Goal: Navigation & Orientation: Find specific page/section

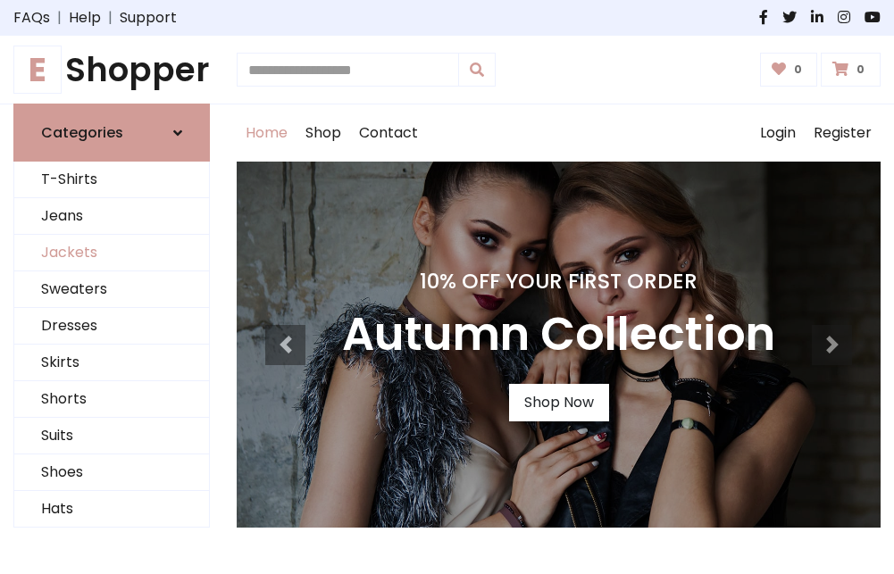
click at [112, 254] on link "Jackets" at bounding box center [111, 253] width 195 height 37
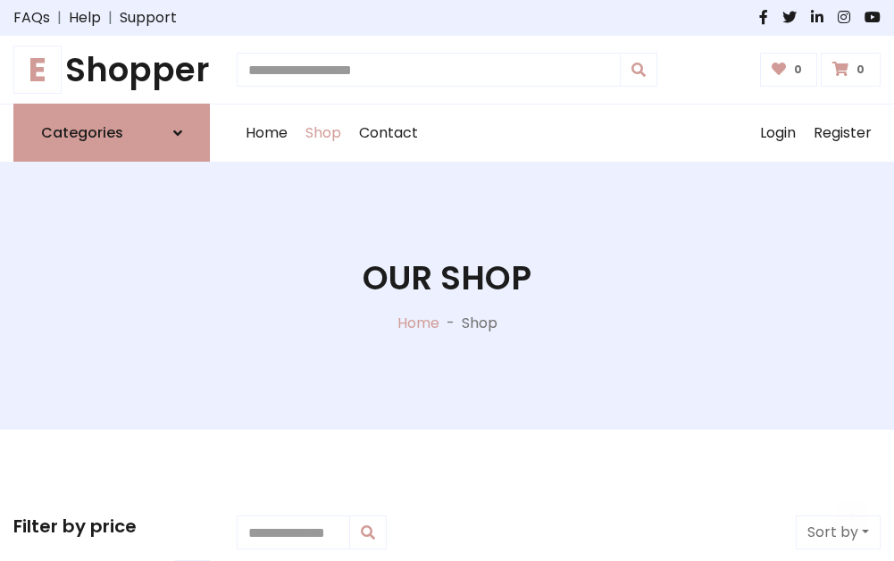
scroll to position [807, 0]
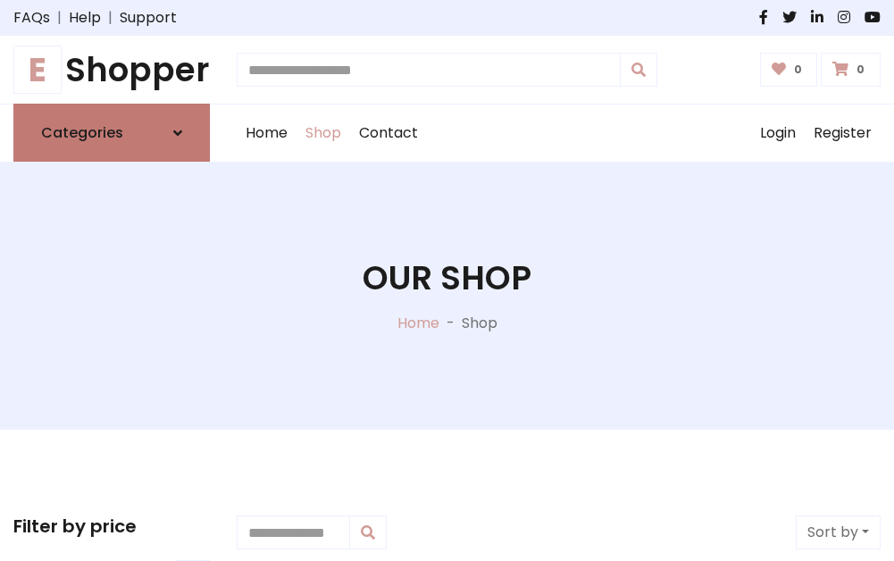
click at [112, 133] on h6 "Categories" at bounding box center [82, 132] width 82 height 17
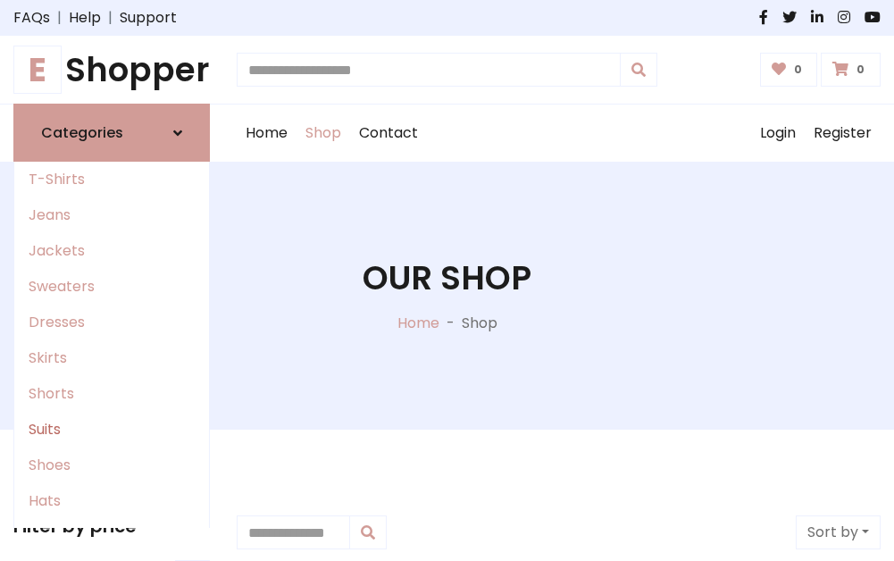
click at [112, 430] on link "Suits" at bounding box center [111, 430] width 195 height 36
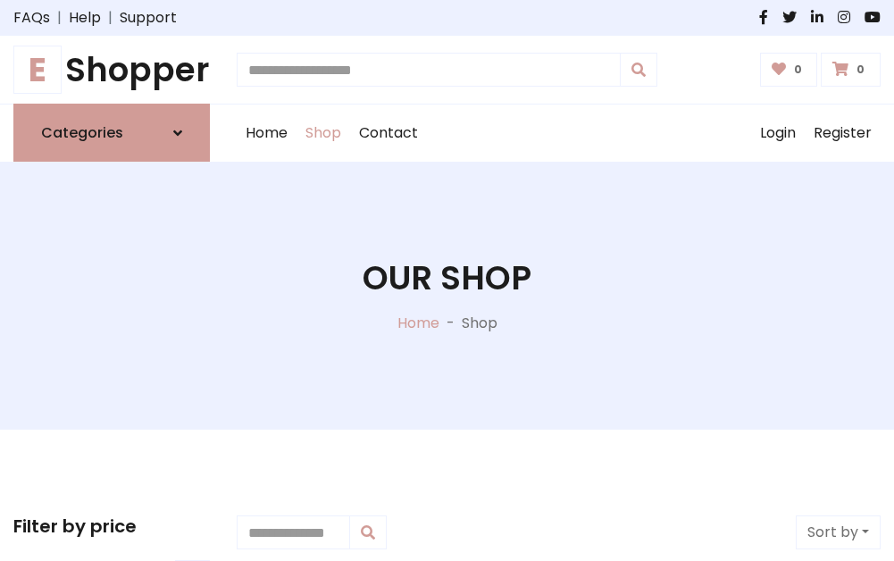
scroll to position [1290, 0]
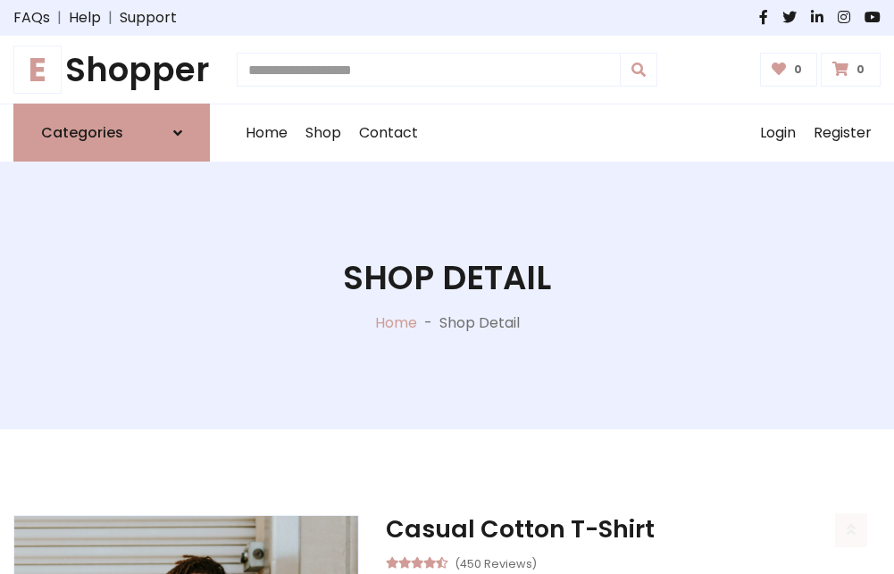
scroll to position [1669, 0]
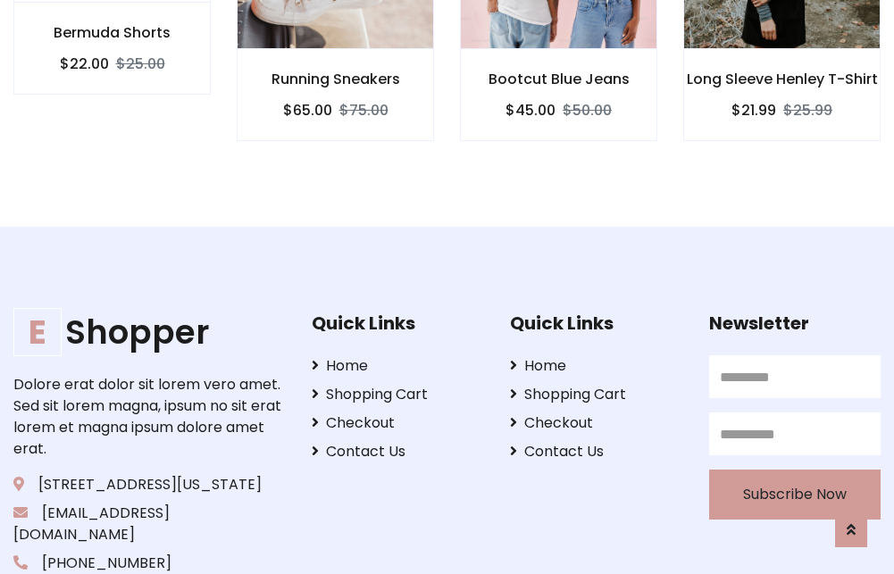
scroll to position [1667, 0]
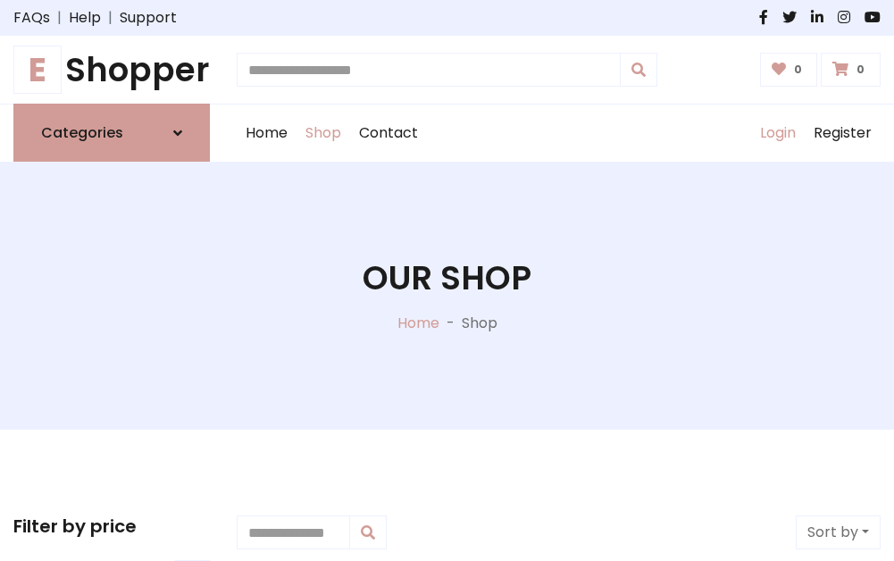
click at [777, 133] on link "Login" at bounding box center [778, 132] width 54 height 57
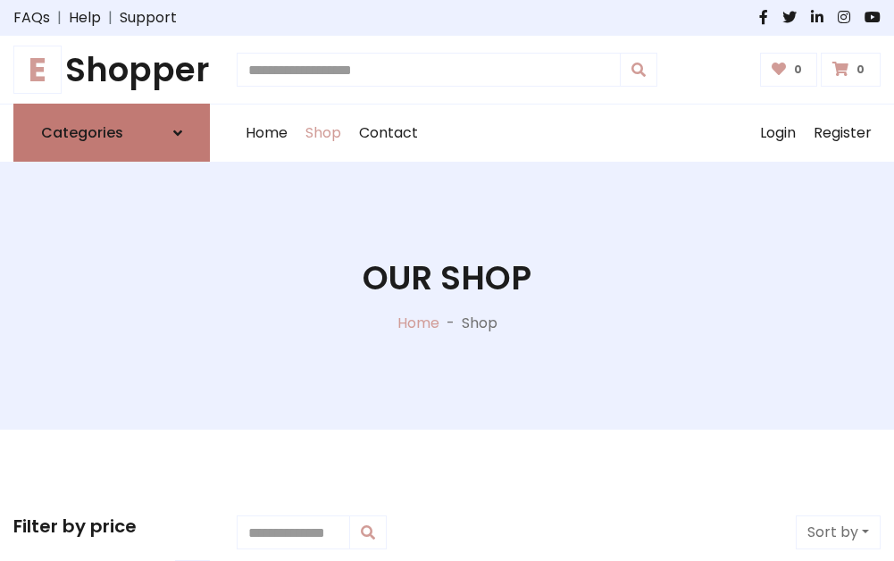
click at [178, 133] on icon at bounding box center [177, 133] width 9 height 14
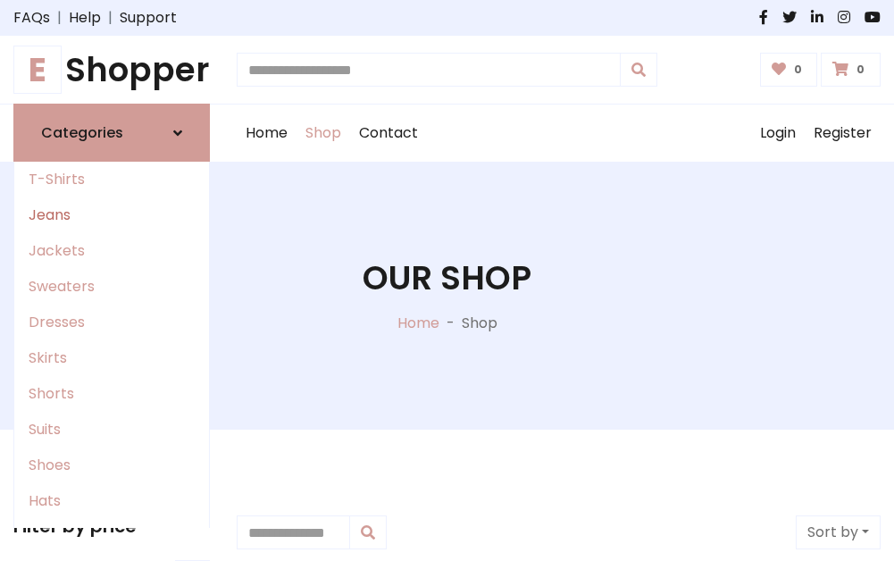
click at [112, 215] on link "Jeans" at bounding box center [111, 215] width 195 height 36
